Goal: Find specific page/section: Find specific page/section

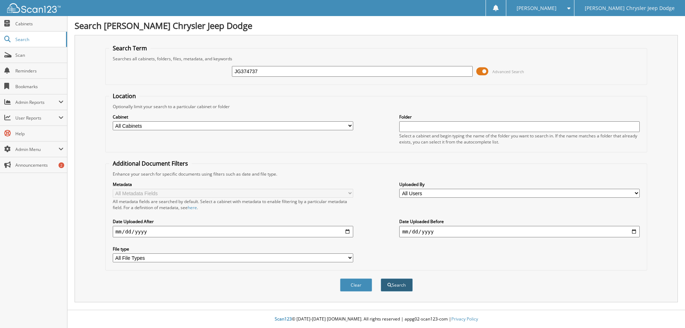
type input "JG374737"
click at [393, 282] on button "Search" at bounding box center [397, 284] width 32 height 13
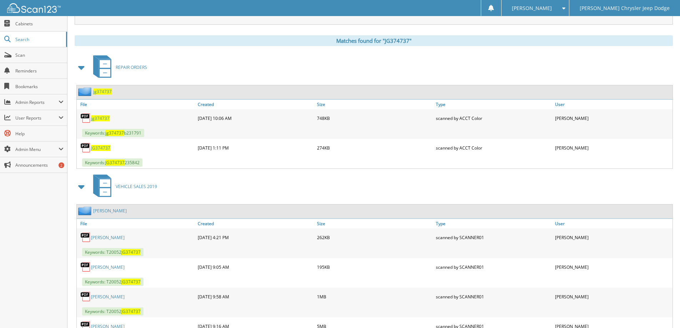
scroll to position [393, 0]
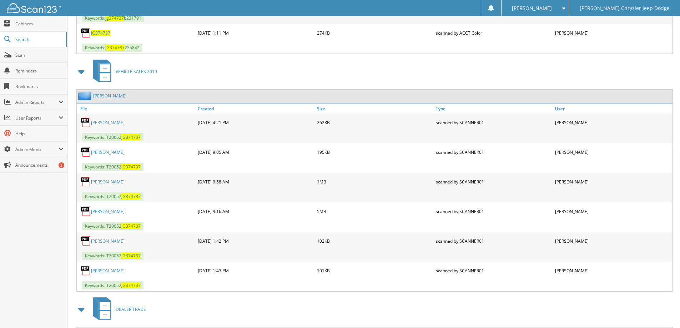
click at [102, 96] on link "[PERSON_NAME]" at bounding box center [110, 96] width 34 height 6
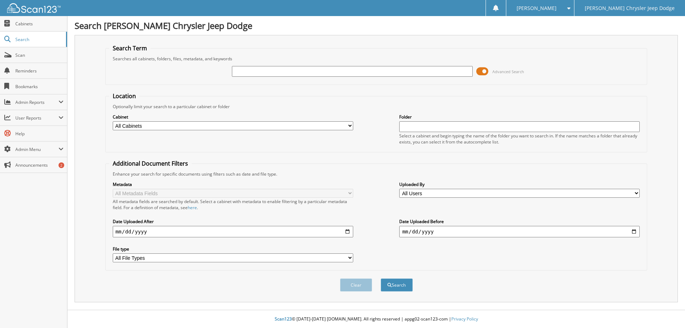
paste input "577871"
type input "577871"
